Goal: Information Seeking & Learning: Learn about a topic

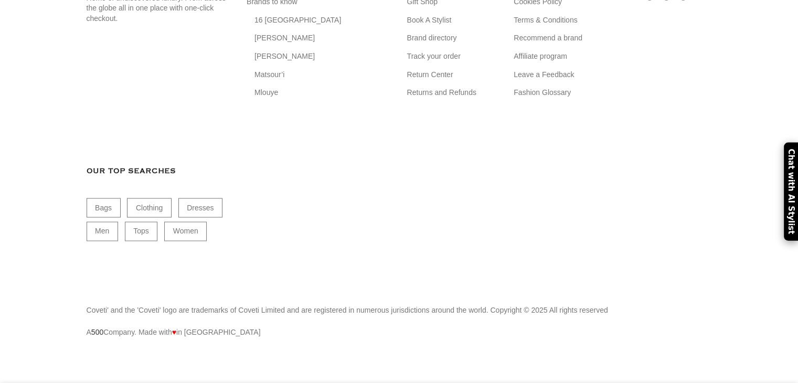
scroll to position [0, 263]
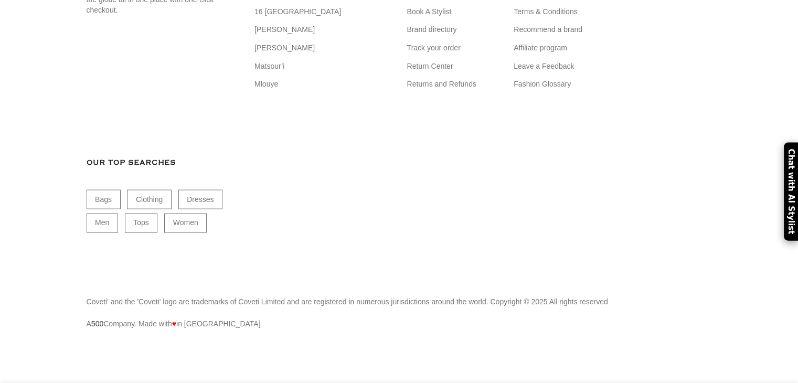
drag, startPoint x: 804, startPoint y: 79, endPoint x: 805, endPoint y: 137, distance: 57.7
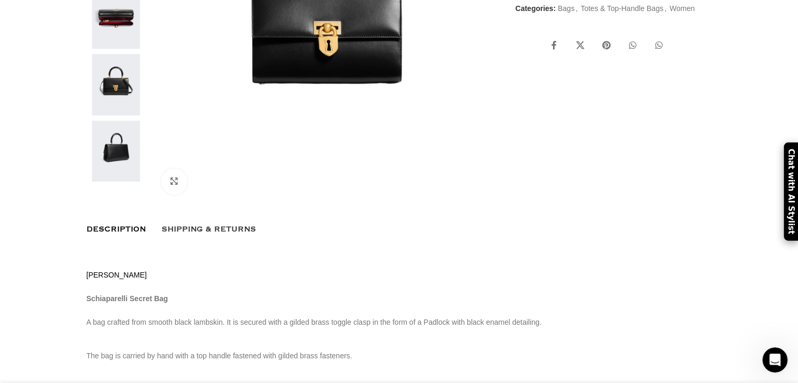
scroll to position [518, 0]
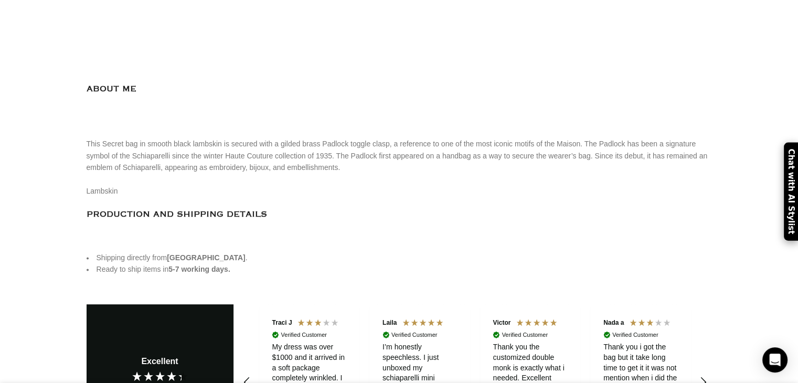
scroll to position [1314, 0]
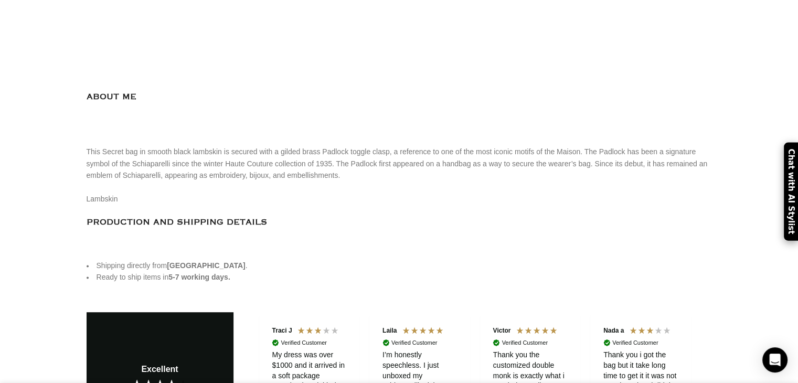
click at [0, 0] on img at bounding box center [0, 0] width 0 height 0
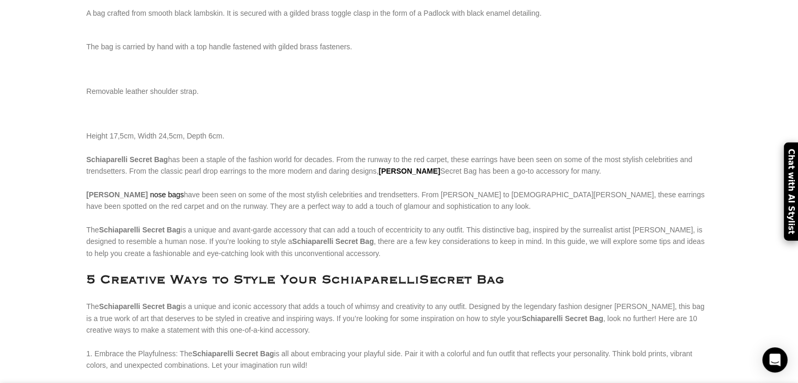
scroll to position [301, 0]
